Goal: Task Accomplishment & Management: Manage account settings

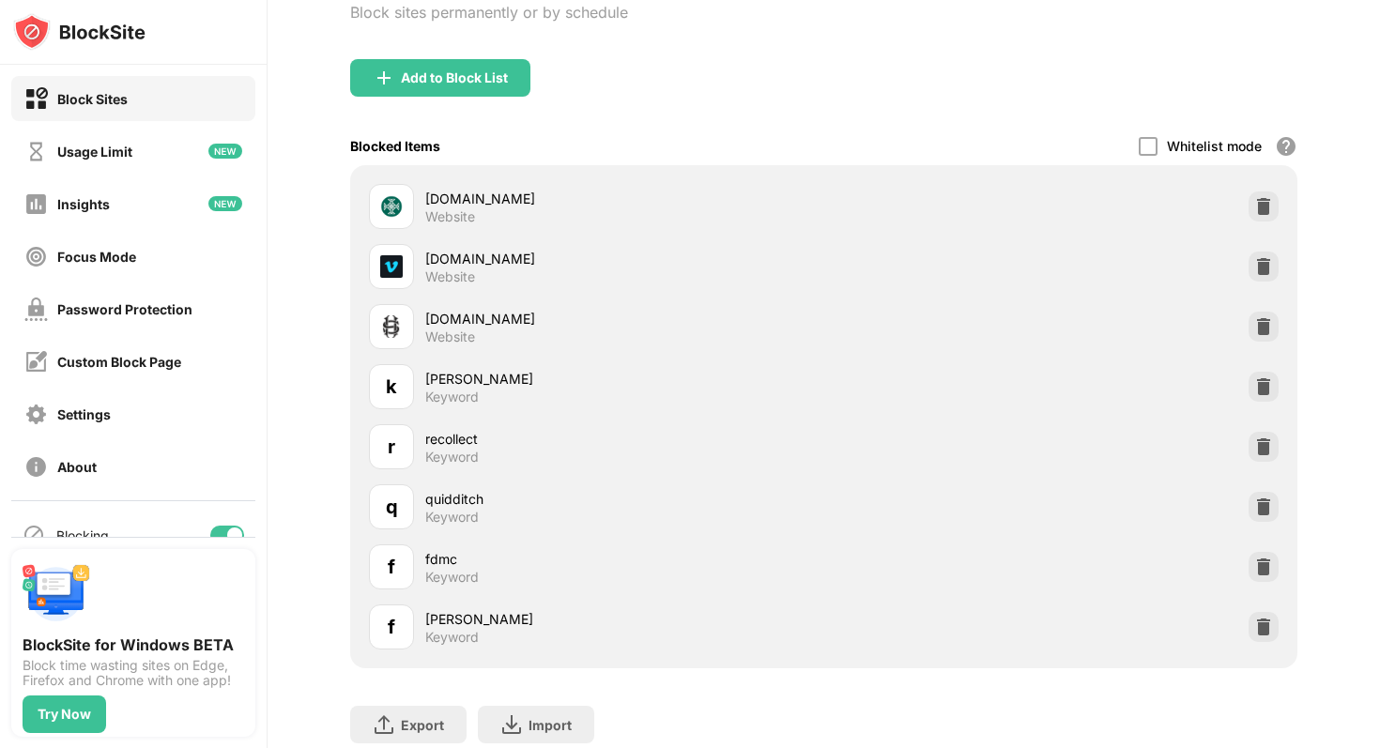
scroll to position [140, 0]
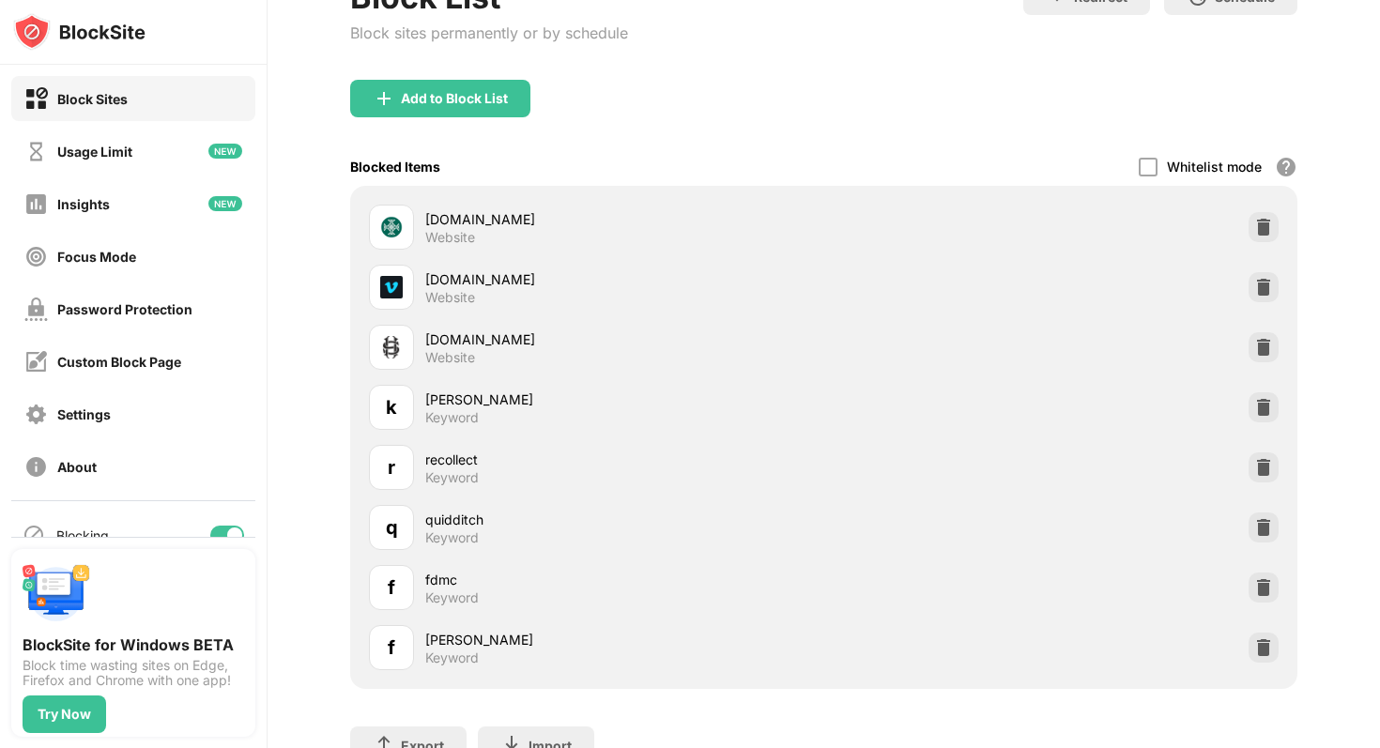
click at [488, 131] on div "Add to Block List" at bounding box center [823, 114] width 947 height 68
click at [479, 95] on div "Add to Block List" at bounding box center [454, 98] width 107 height 15
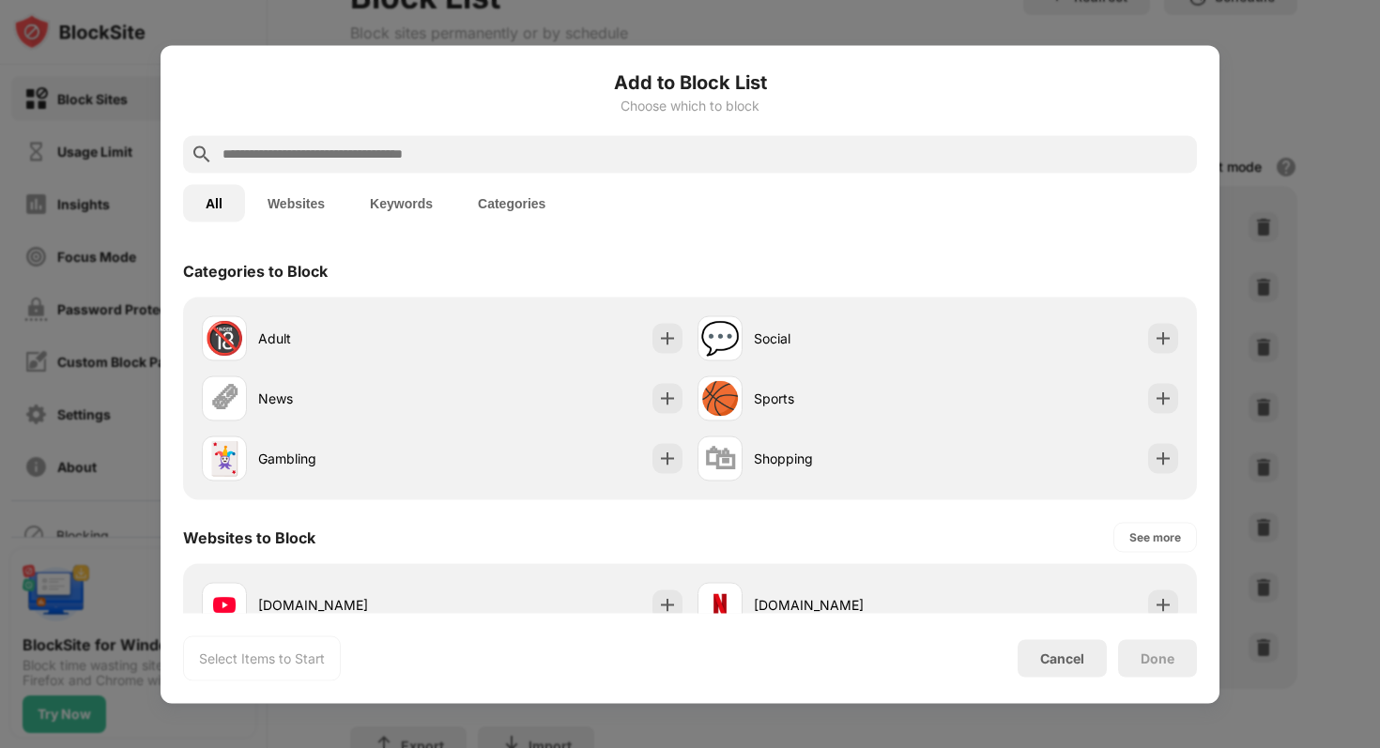
click at [533, 197] on button "Categories" at bounding box center [511, 203] width 113 height 38
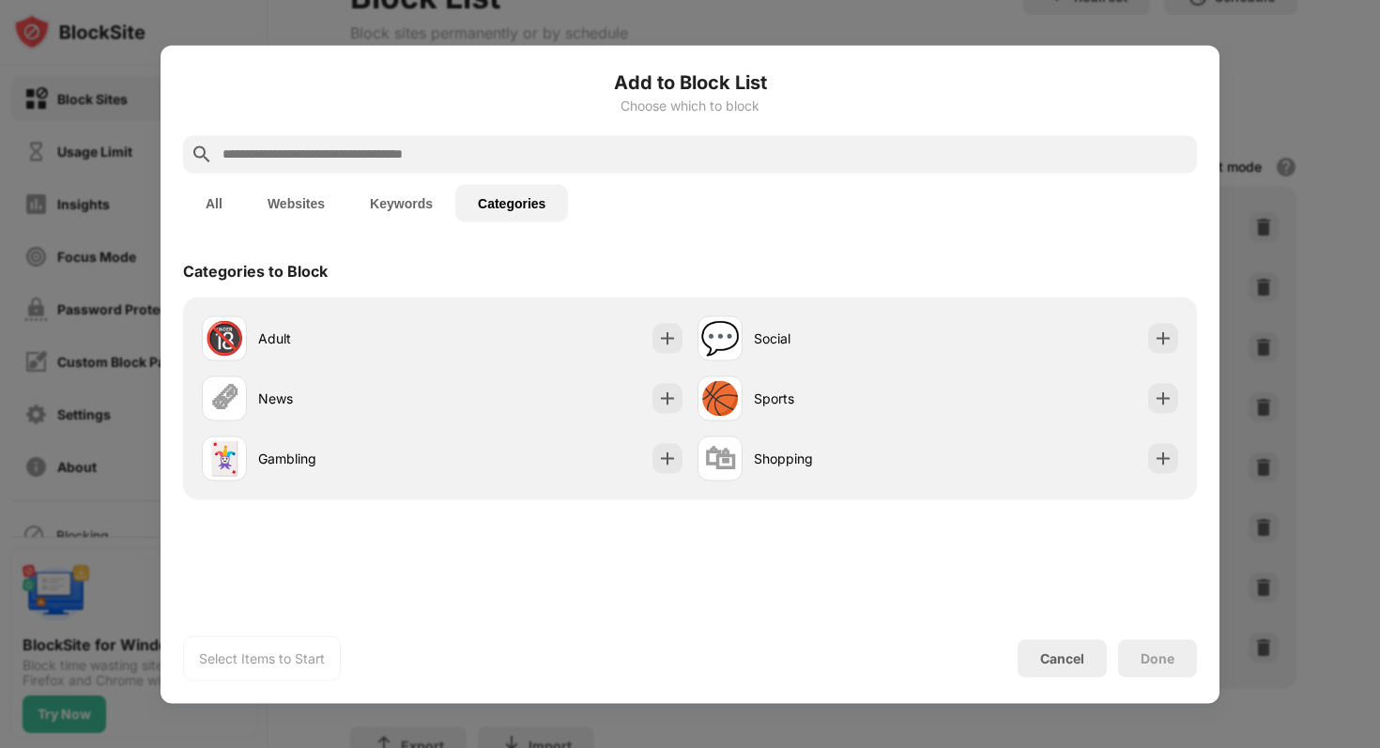
click at [419, 197] on button "Keywords" at bounding box center [401, 203] width 108 height 38
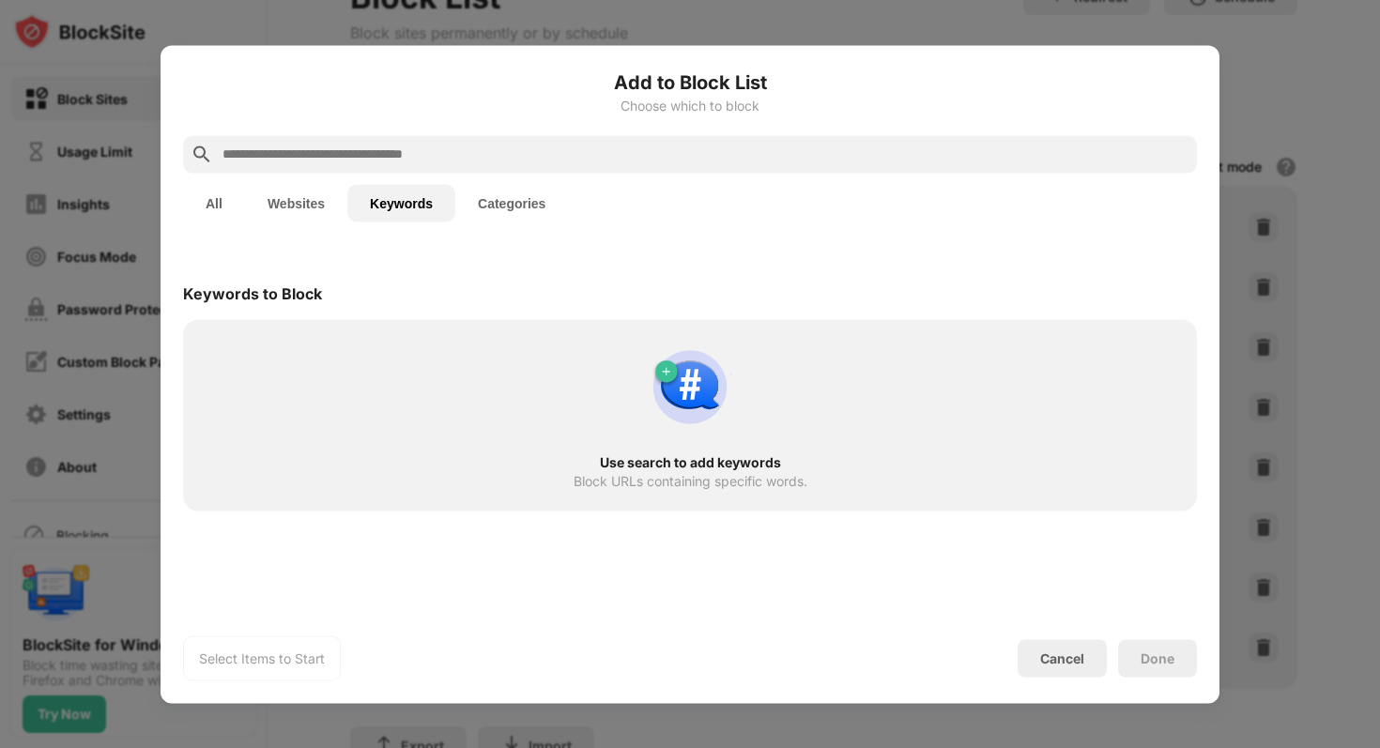
click at [473, 185] on button "Categories" at bounding box center [511, 203] width 113 height 38
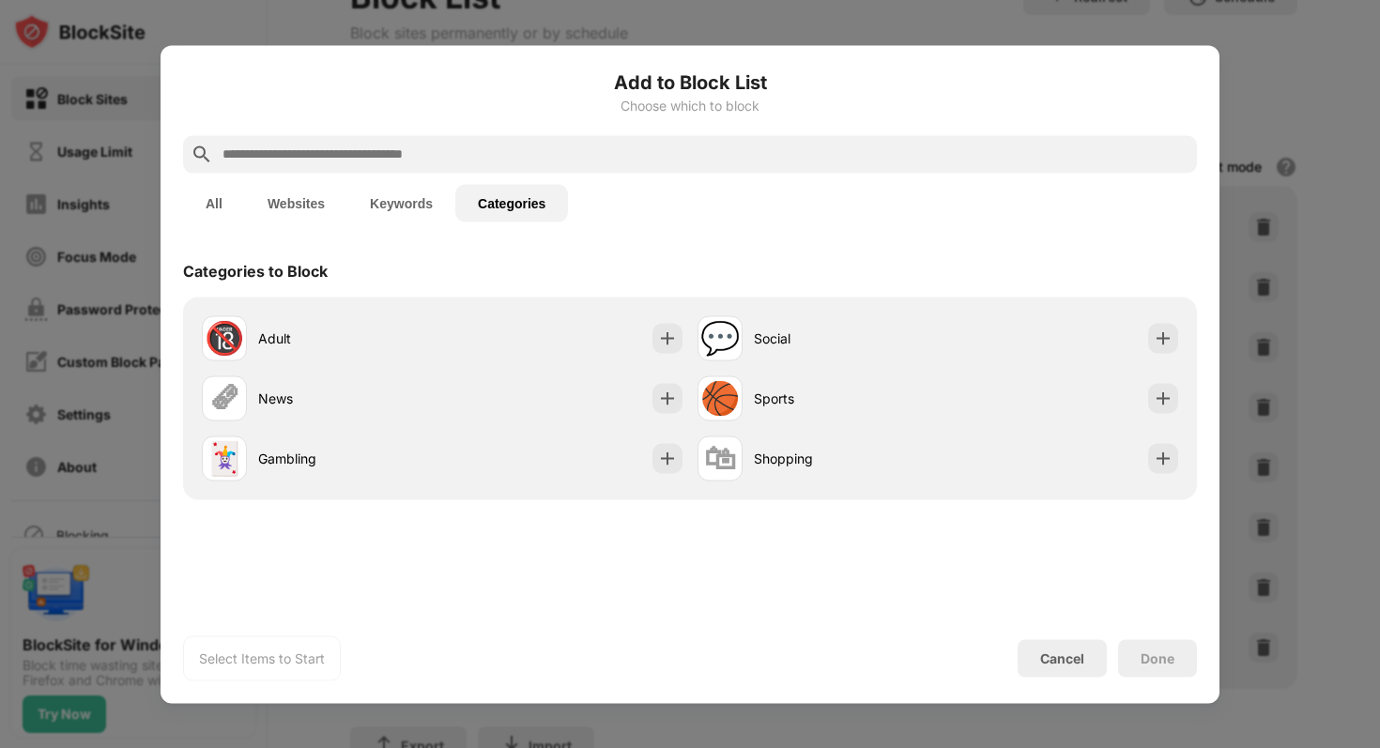
click at [403, 192] on button "Keywords" at bounding box center [401, 203] width 108 height 38
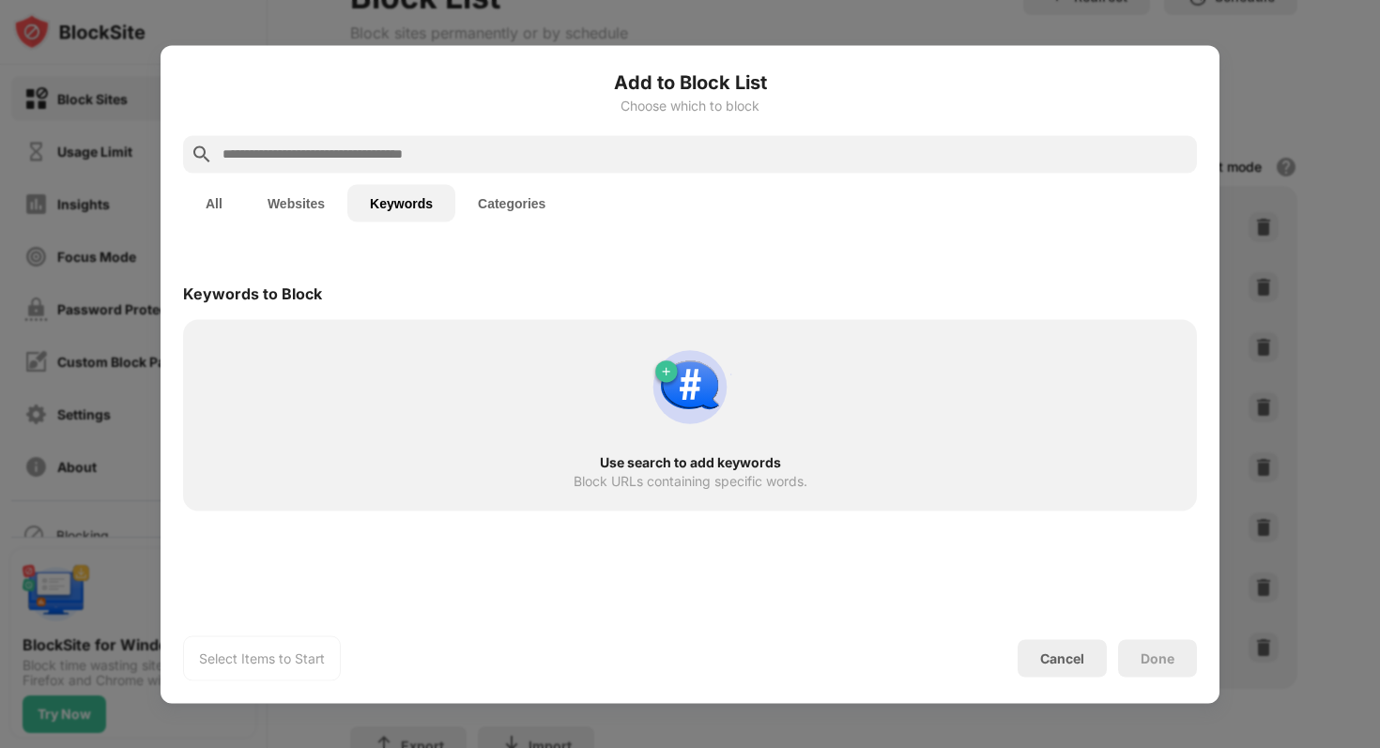
click at [390, 155] on input "text" at bounding box center [705, 154] width 969 height 23
type input "*"
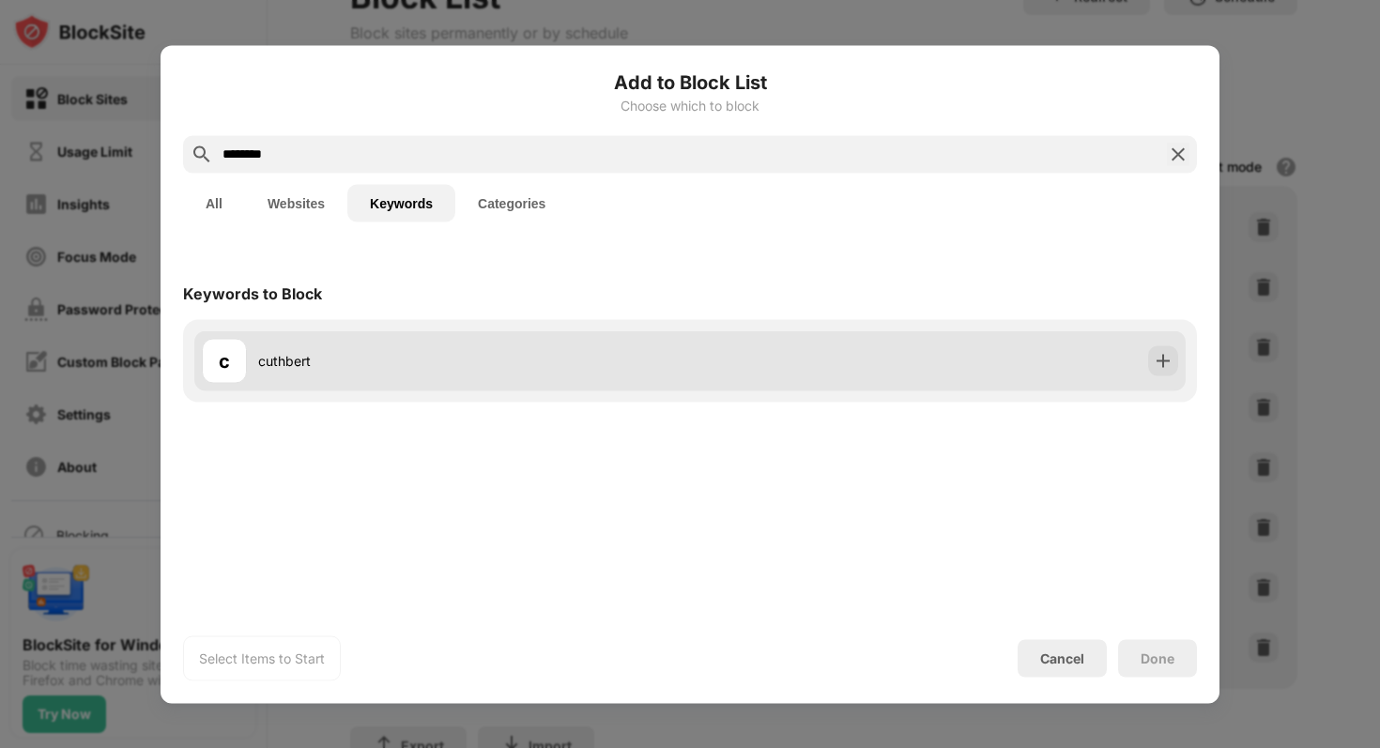
type input "********"
click at [1170, 354] on img at bounding box center [1163, 360] width 19 height 19
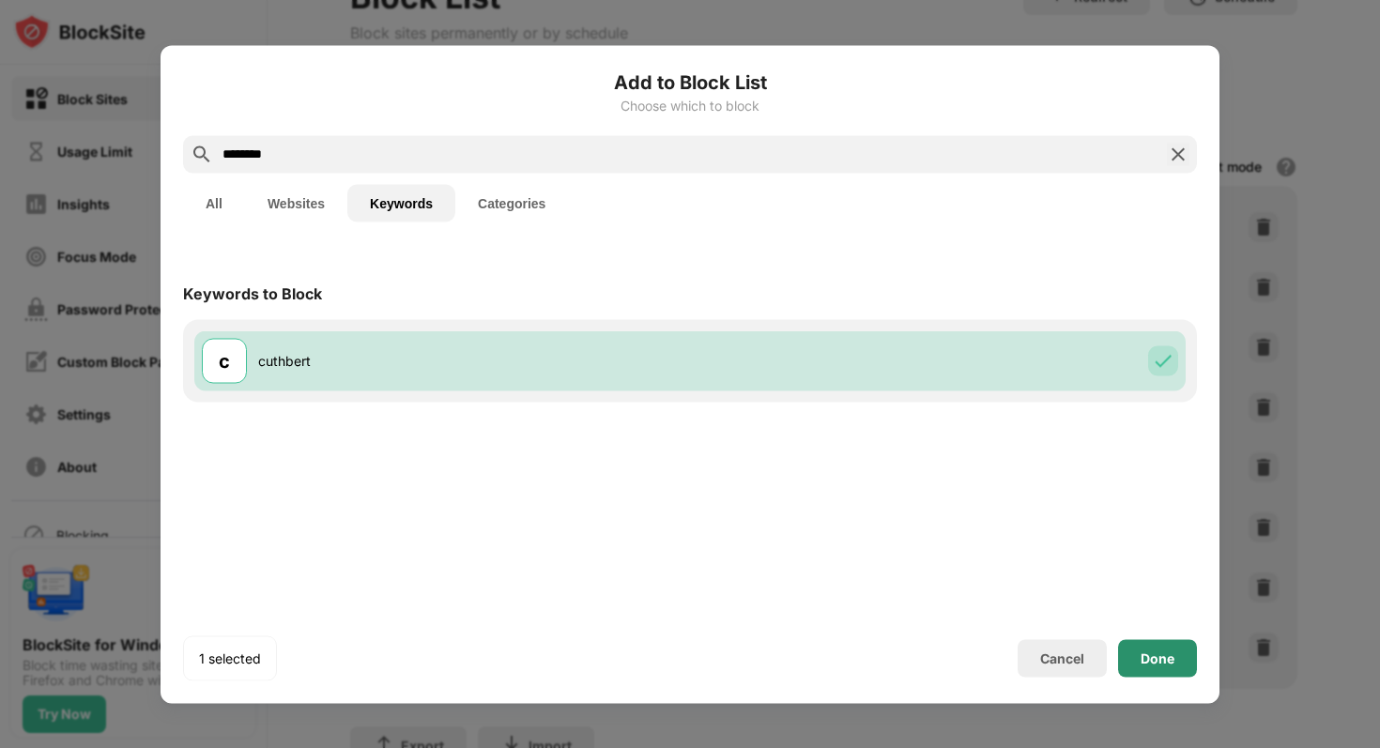
click at [1150, 648] on div "Done" at bounding box center [1157, 658] width 79 height 38
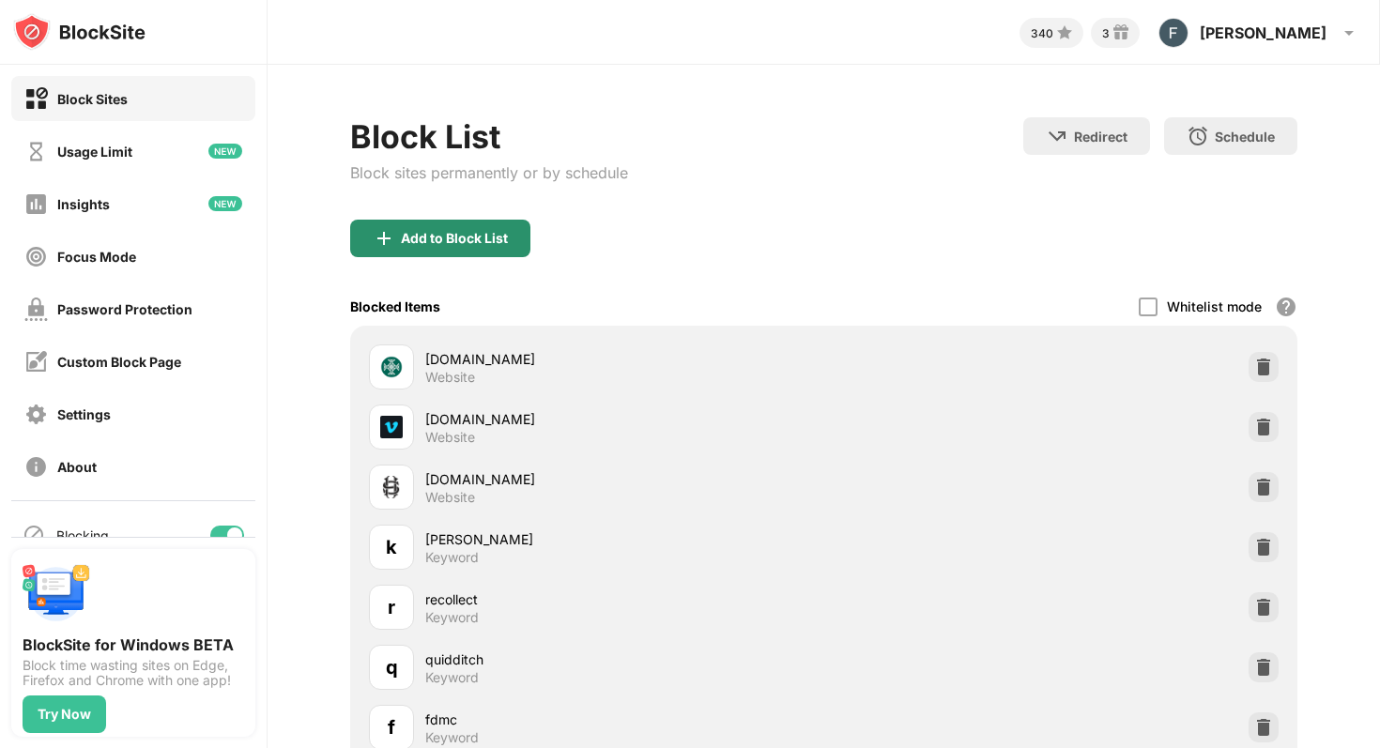
click at [460, 221] on div "Add to Block List" at bounding box center [440, 239] width 180 height 38
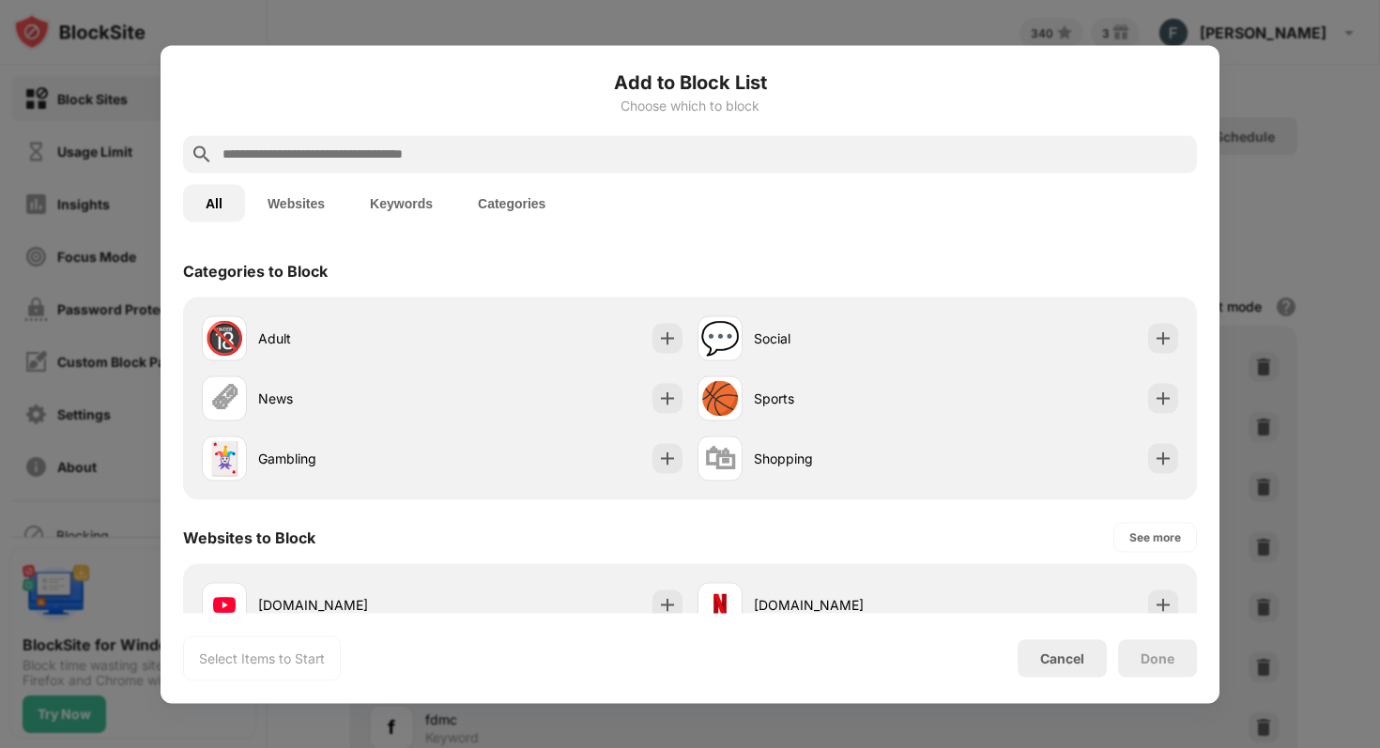
click at [431, 160] on input "text" at bounding box center [705, 154] width 969 height 23
click at [508, 200] on button "Categories" at bounding box center [511, 203] width 113 height 38
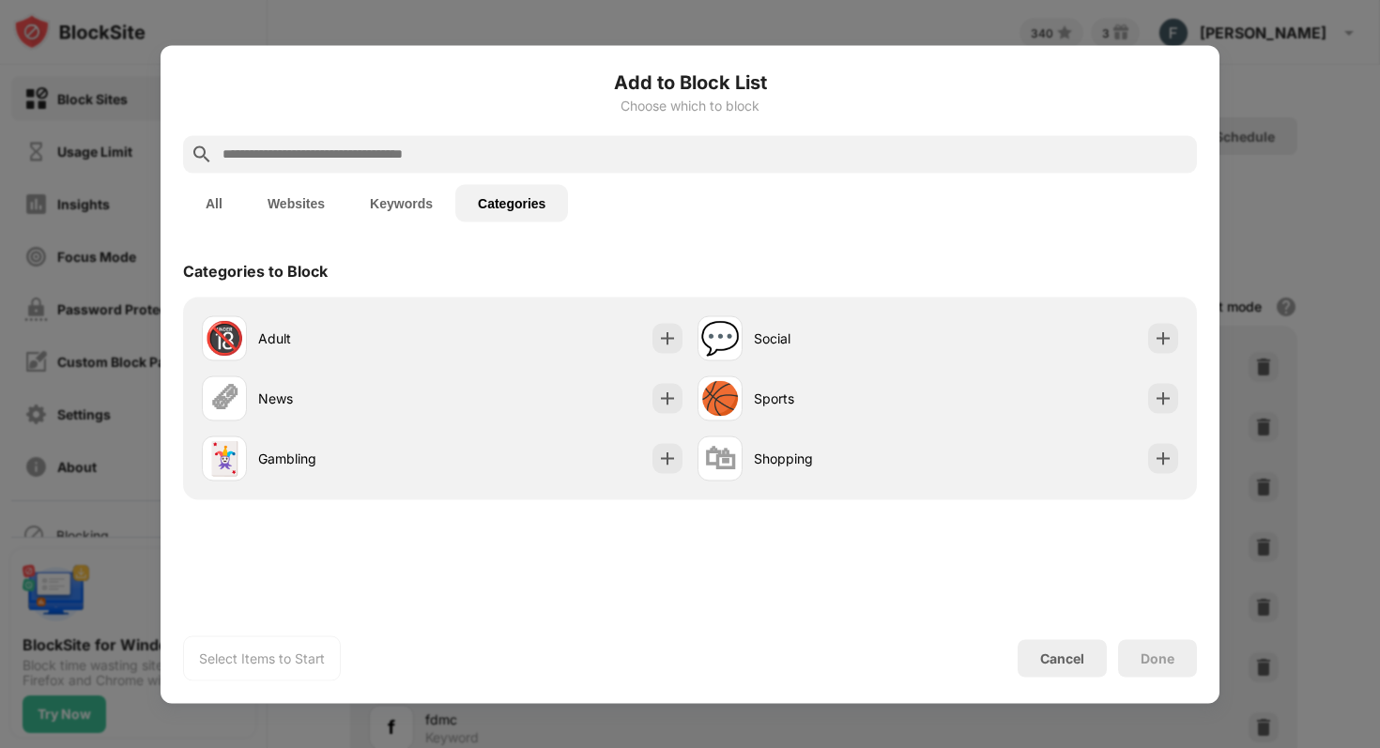
click at [411, 201] on button "Keywords" at bounding box center [401, 203] width 108 height 38
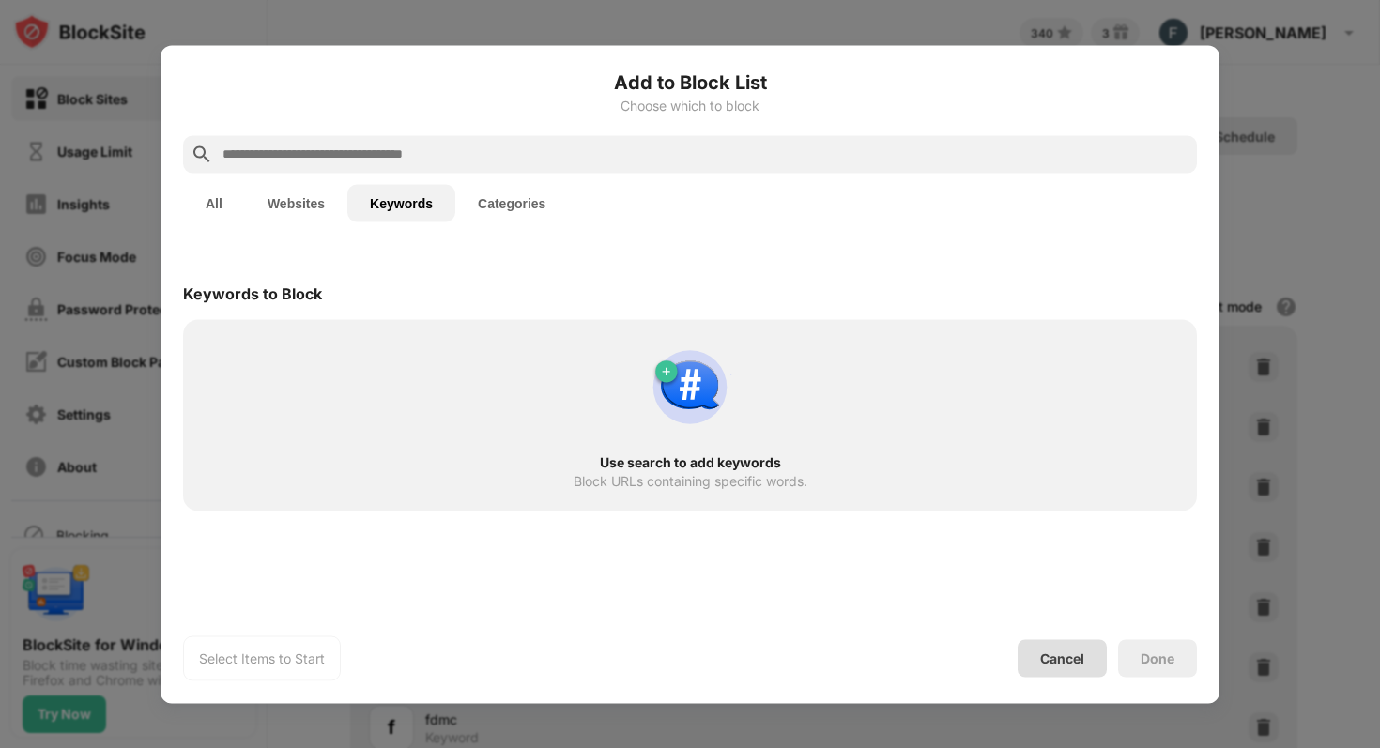
click at [1058, 651] on div "Cancel" at bounding box center [1062, 659] width 44 height 16
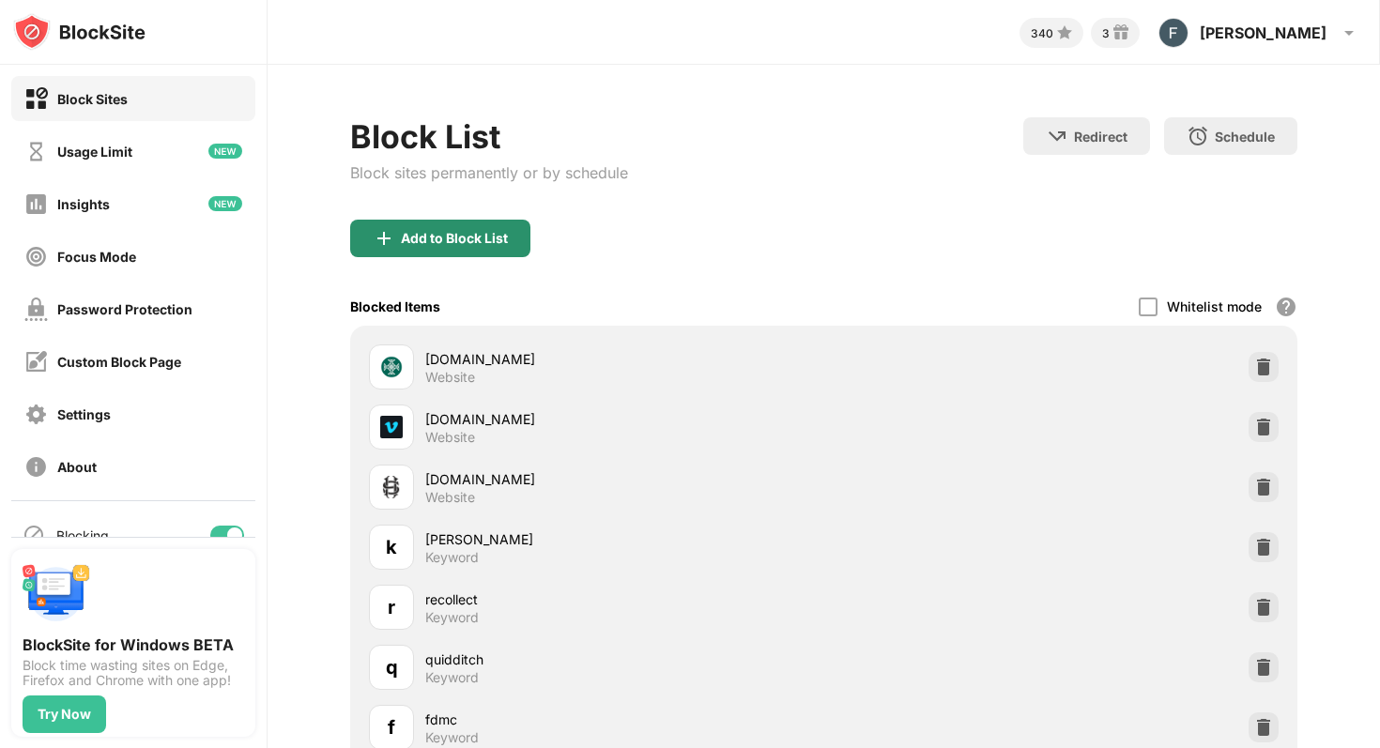
click at [507, 253] on div "Add to Block List" at bounding box center [440, 239] width 180 height 38
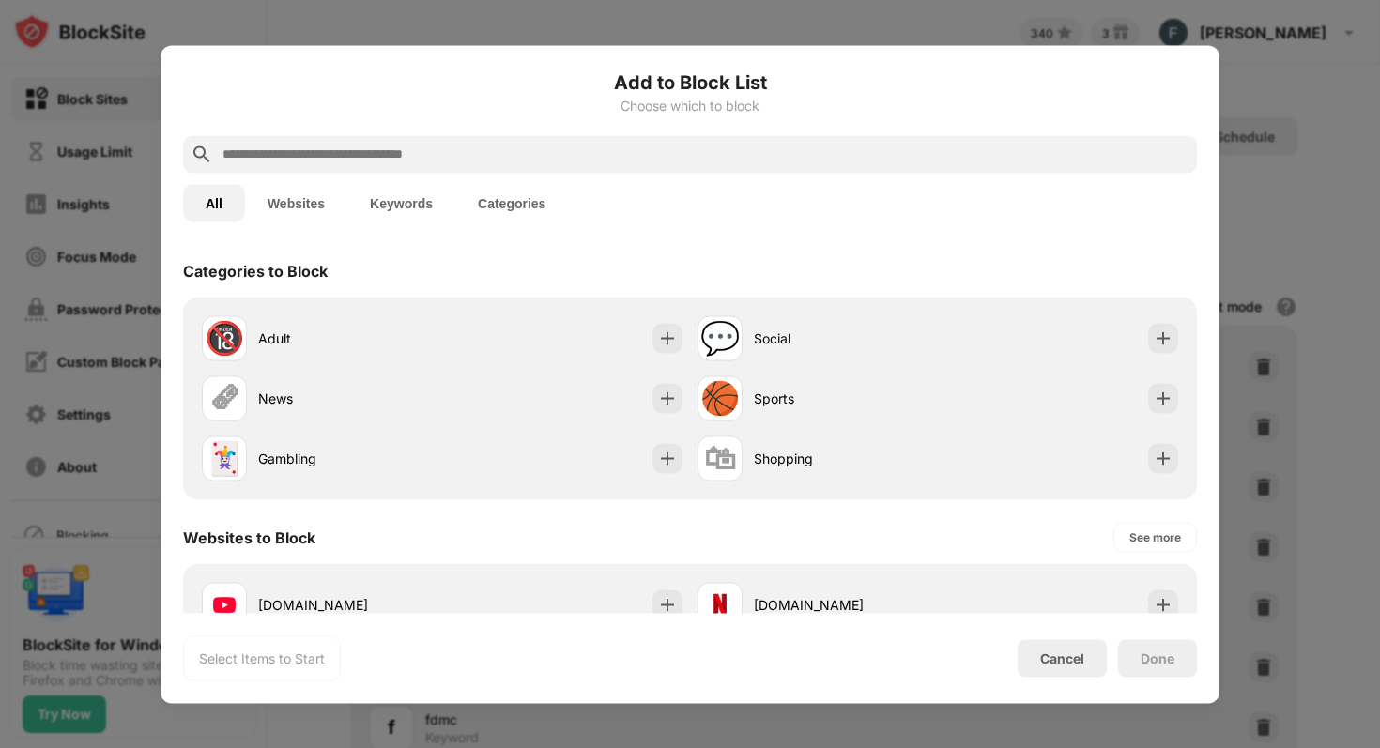
click at [481, 140] on div at bounding box center [690, 154] width 1014 height 38
click at [475, 158] on input "text" at bounding box center [705, 154] width 969 height 23
click at [437, 199] on button "Keywords" at bounding box center [401, 203] width 108 height 38
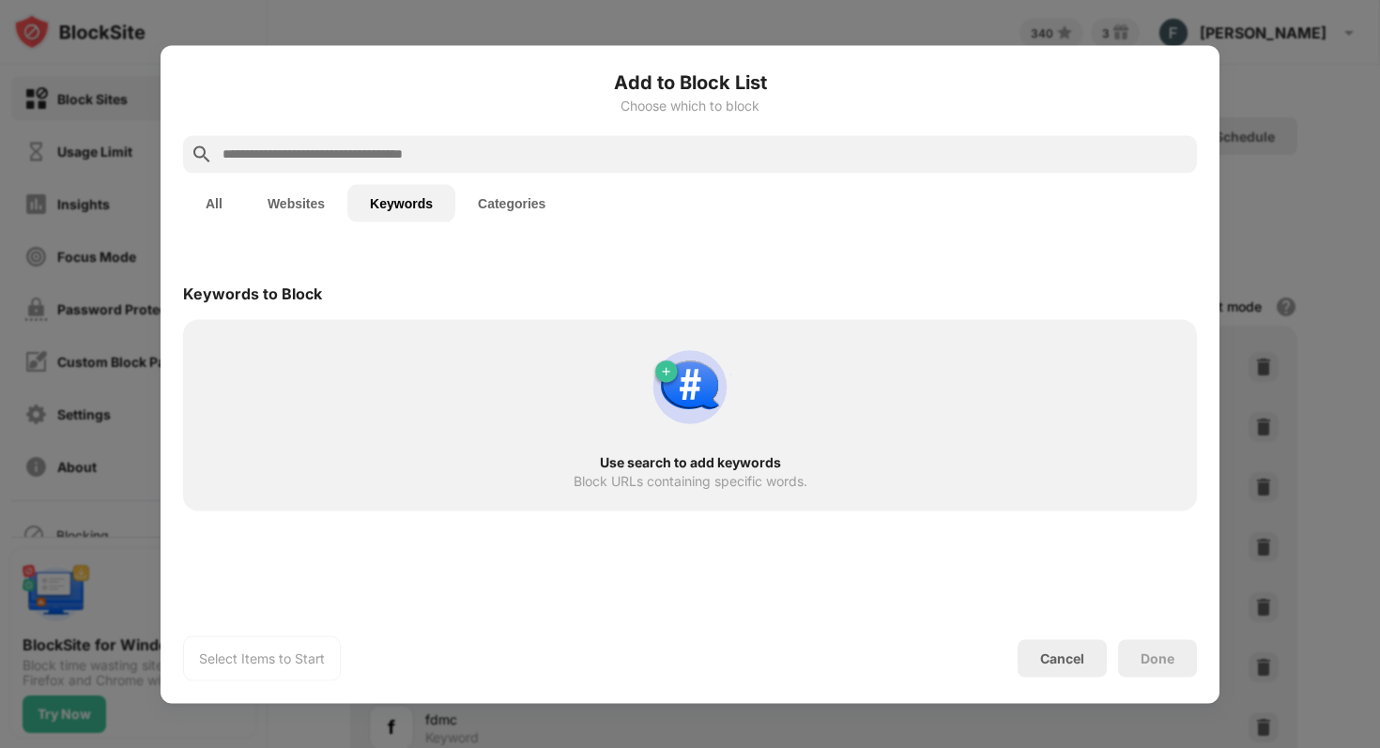
click at [345, 153] on input "text" at bounding box center [705, 154] width 969 height 23
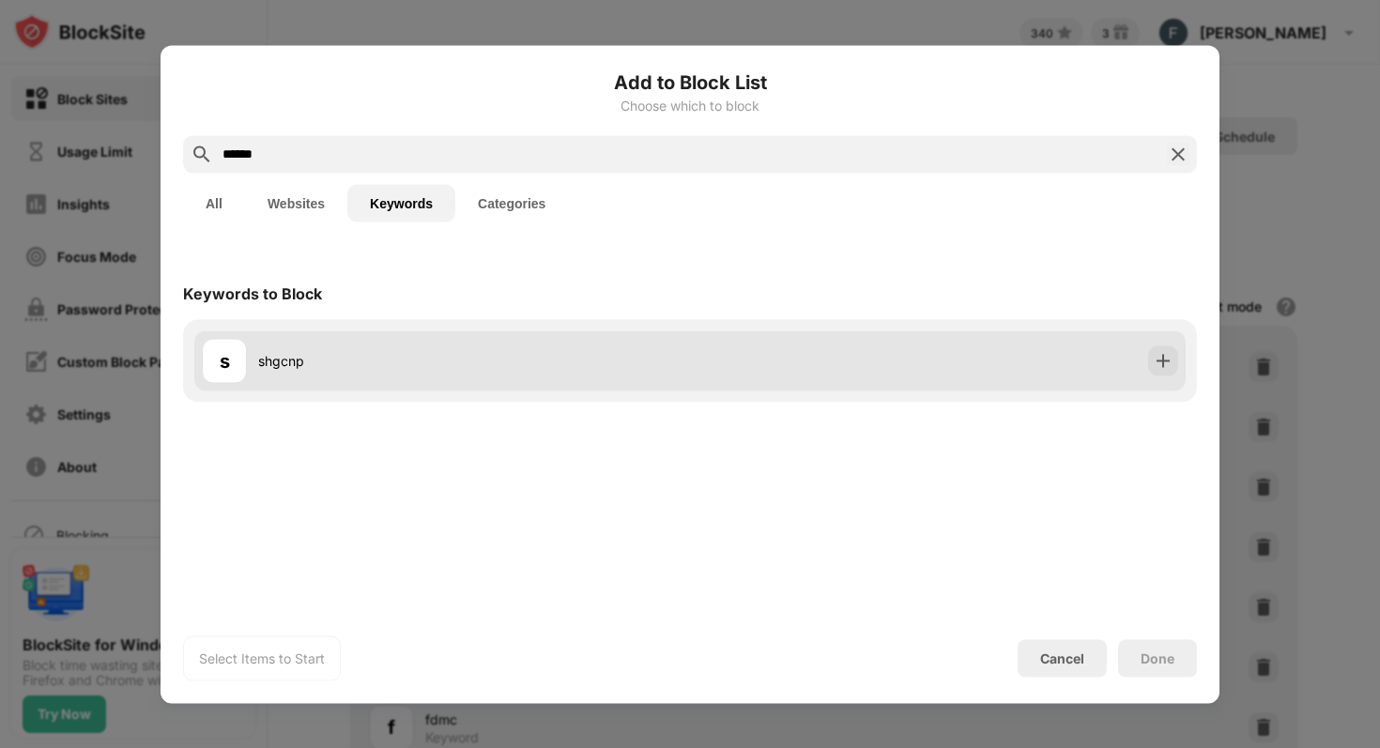
type input "******"
click at [1146, 363] on div "s shgcnp" at bounding box center [689, 360] width 991 height 60
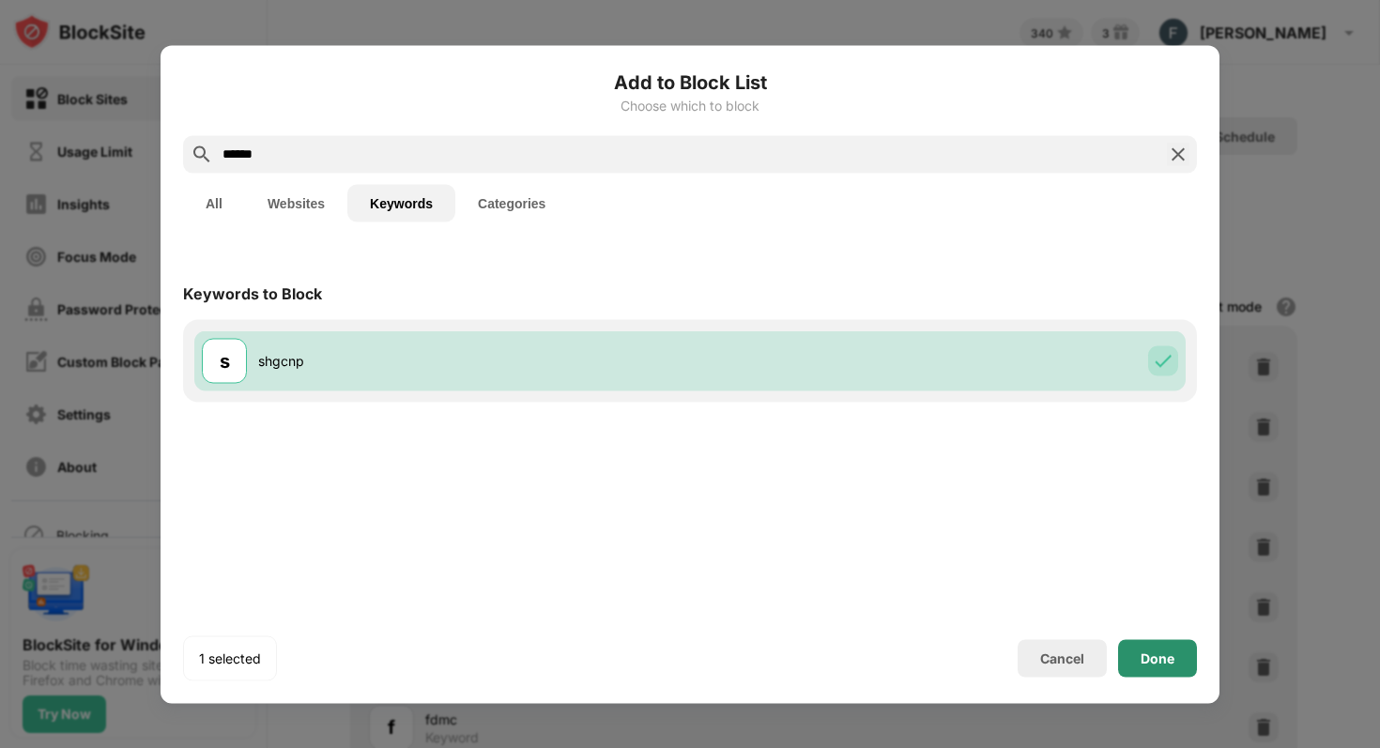
click at [1163, 652] on div "Done" at bounding box center [1158, 658] width 34 height 15
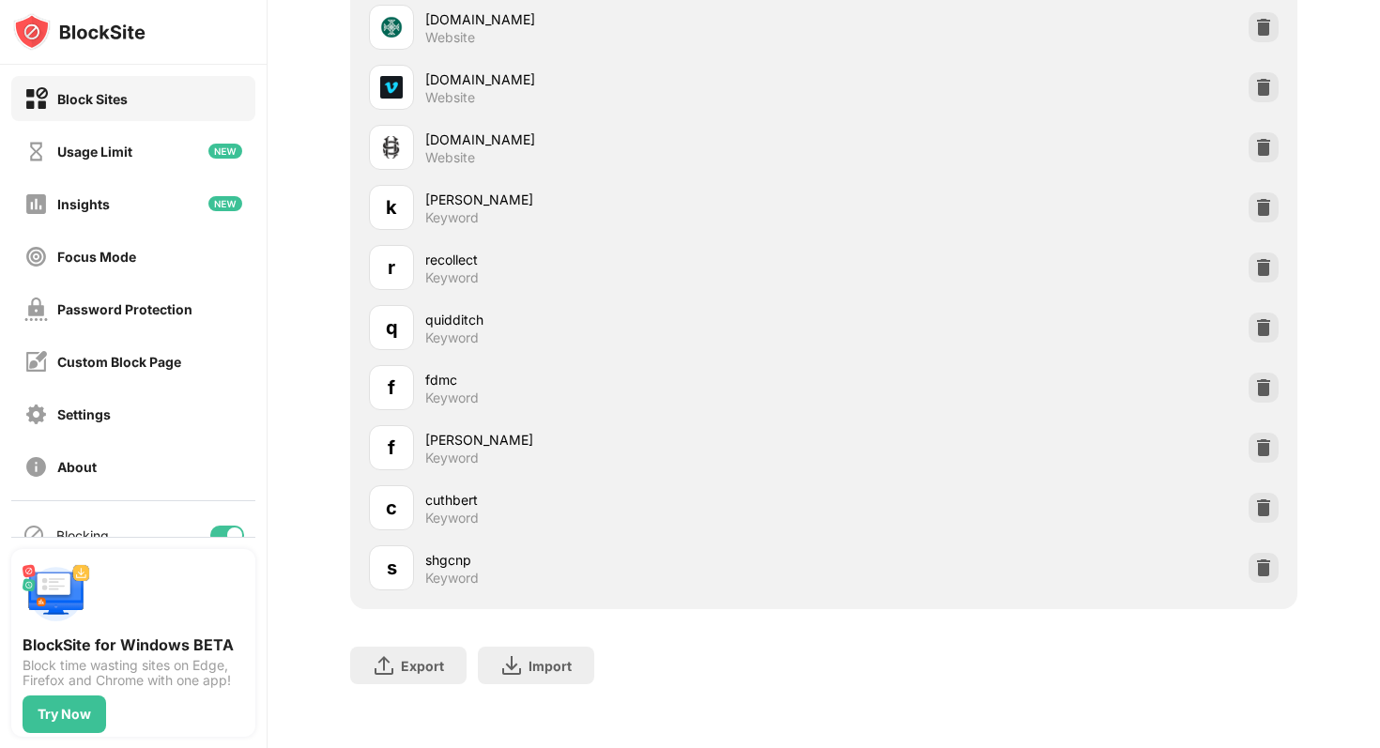
scroll to position [360, 0]
